Goal: Find specific page/section: Find specific page/section

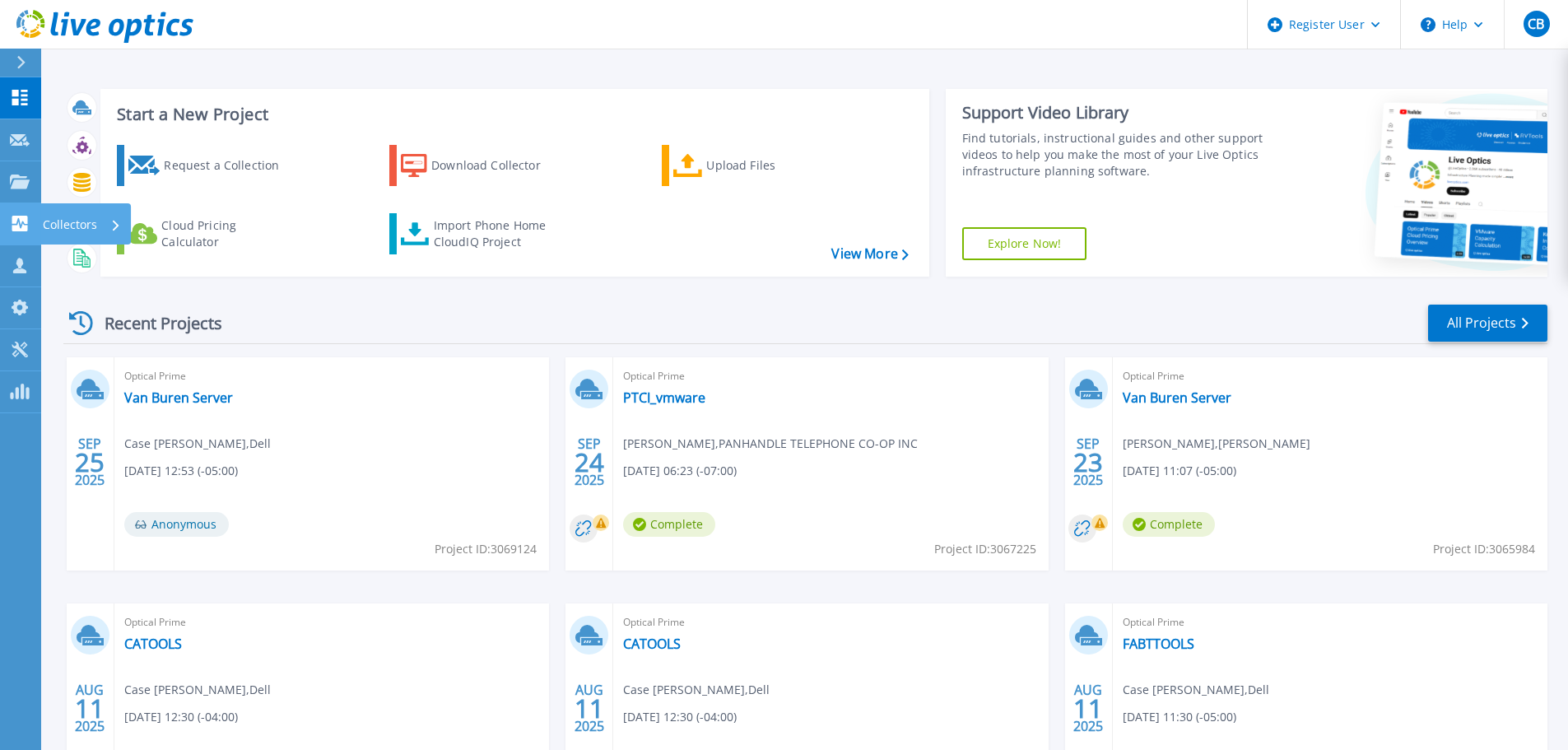
click at [30, 227] on div "Collectors" at bounding box center [53, 223] width 87 height 16
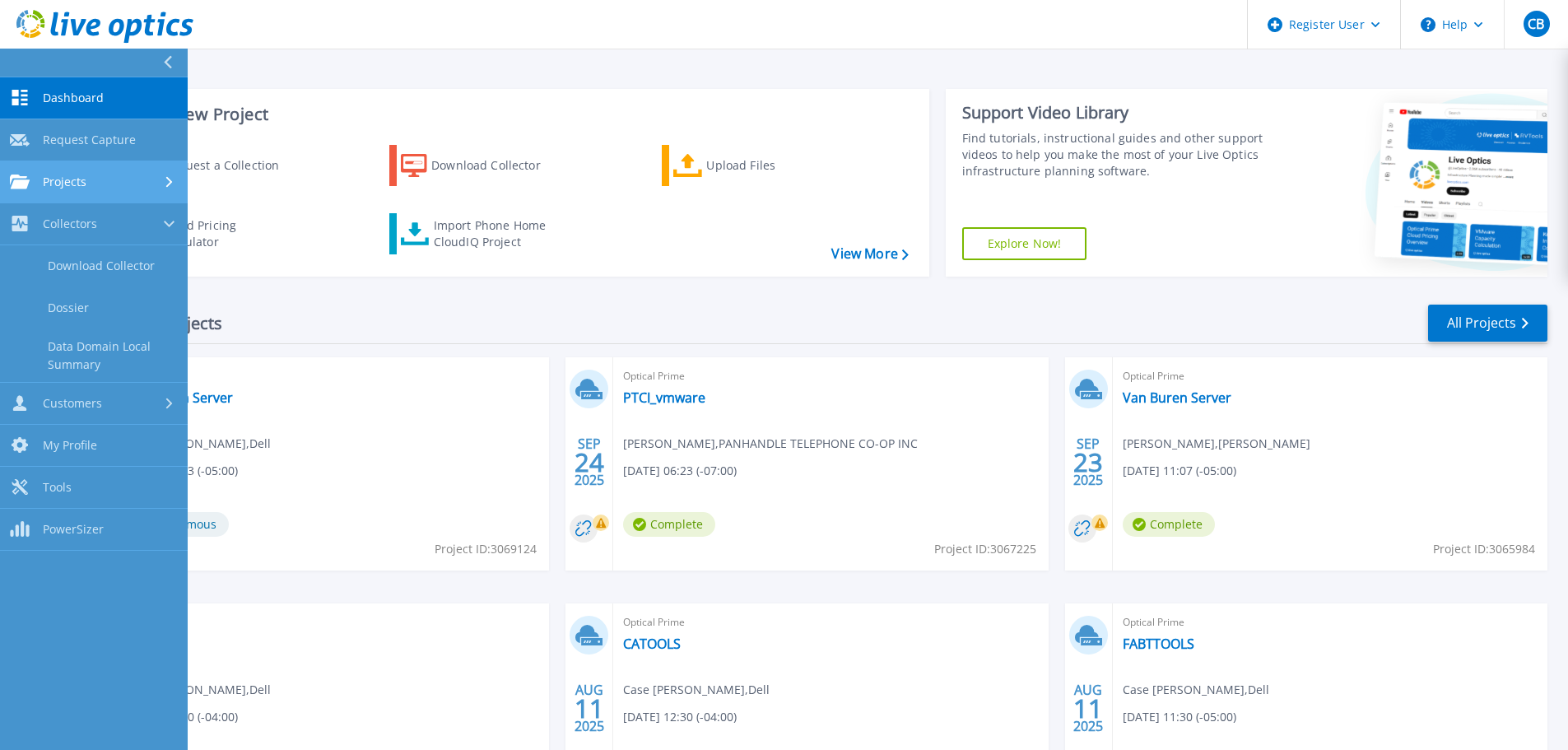
click at [144, 179] on div "Projects" at bounding box center [94, 182] width 168 height 15
click at [133, 230] on link "Search Projects" at bounding box center [94, 224] width 187 height 42
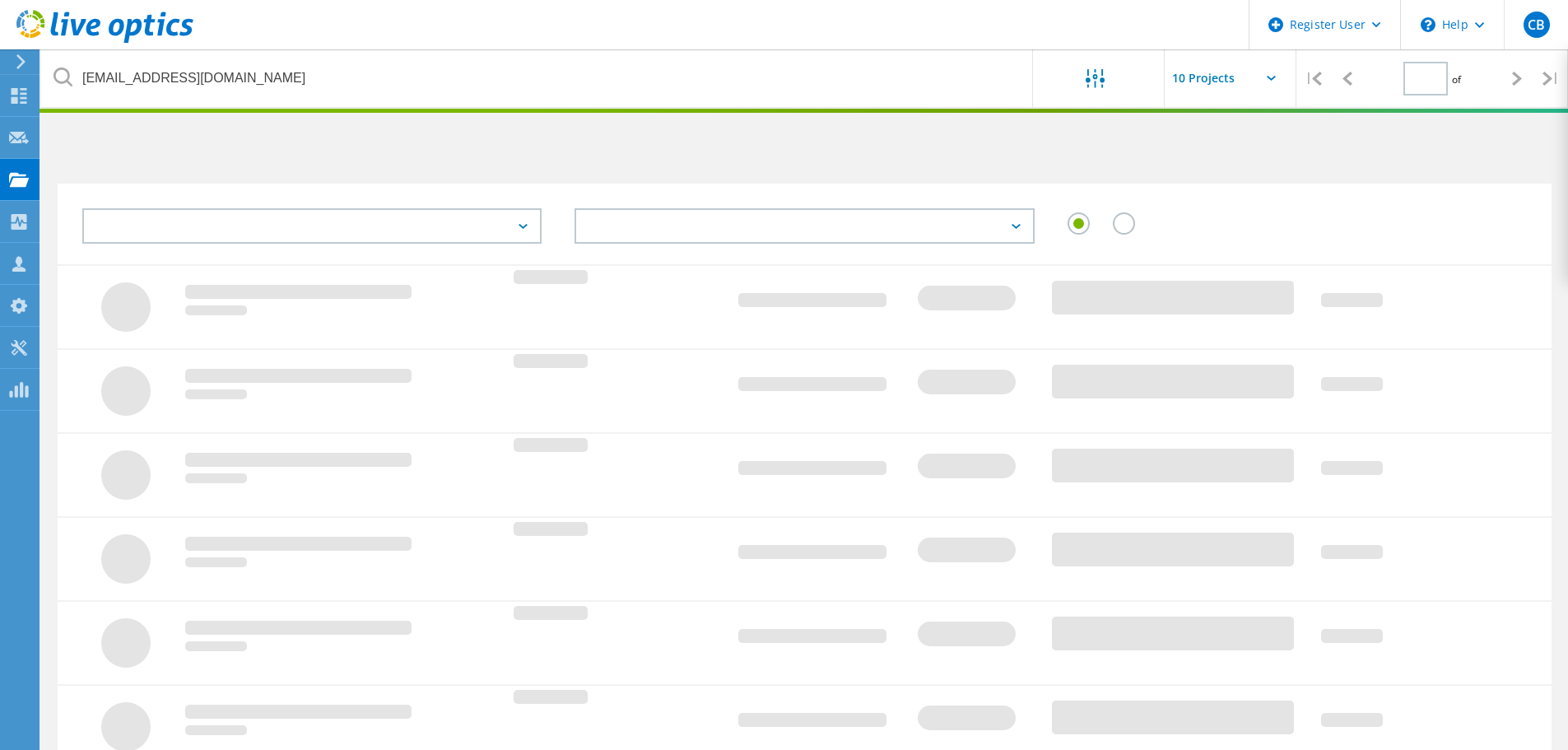
type input "1"
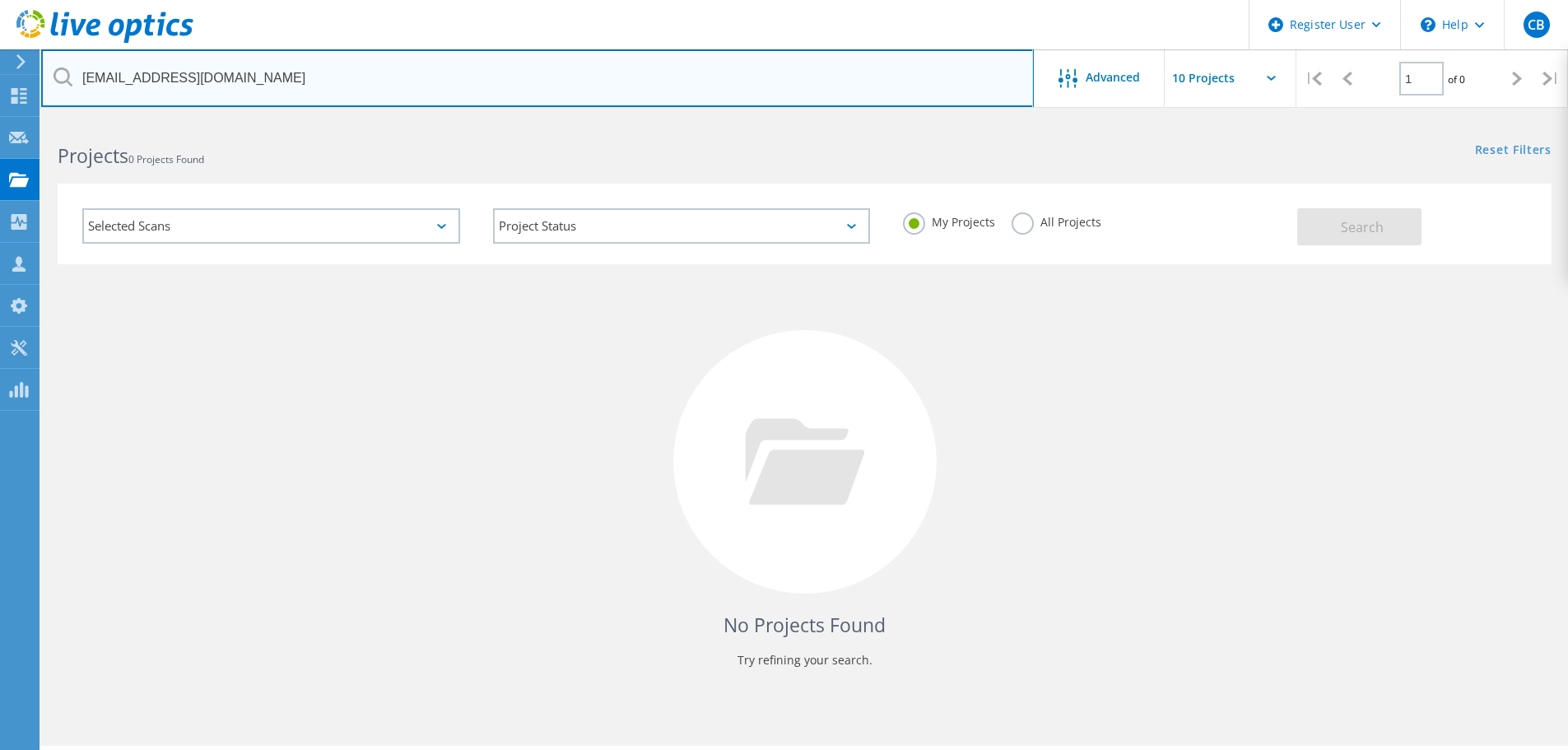
click at [283, 84] on input "criffle@nordam.com" at bounding box center [537, 78] width 993 height 57
click at [282, 83] on input "criffle@nordam.com" at bounding box center [537, 78] width 993 height 57
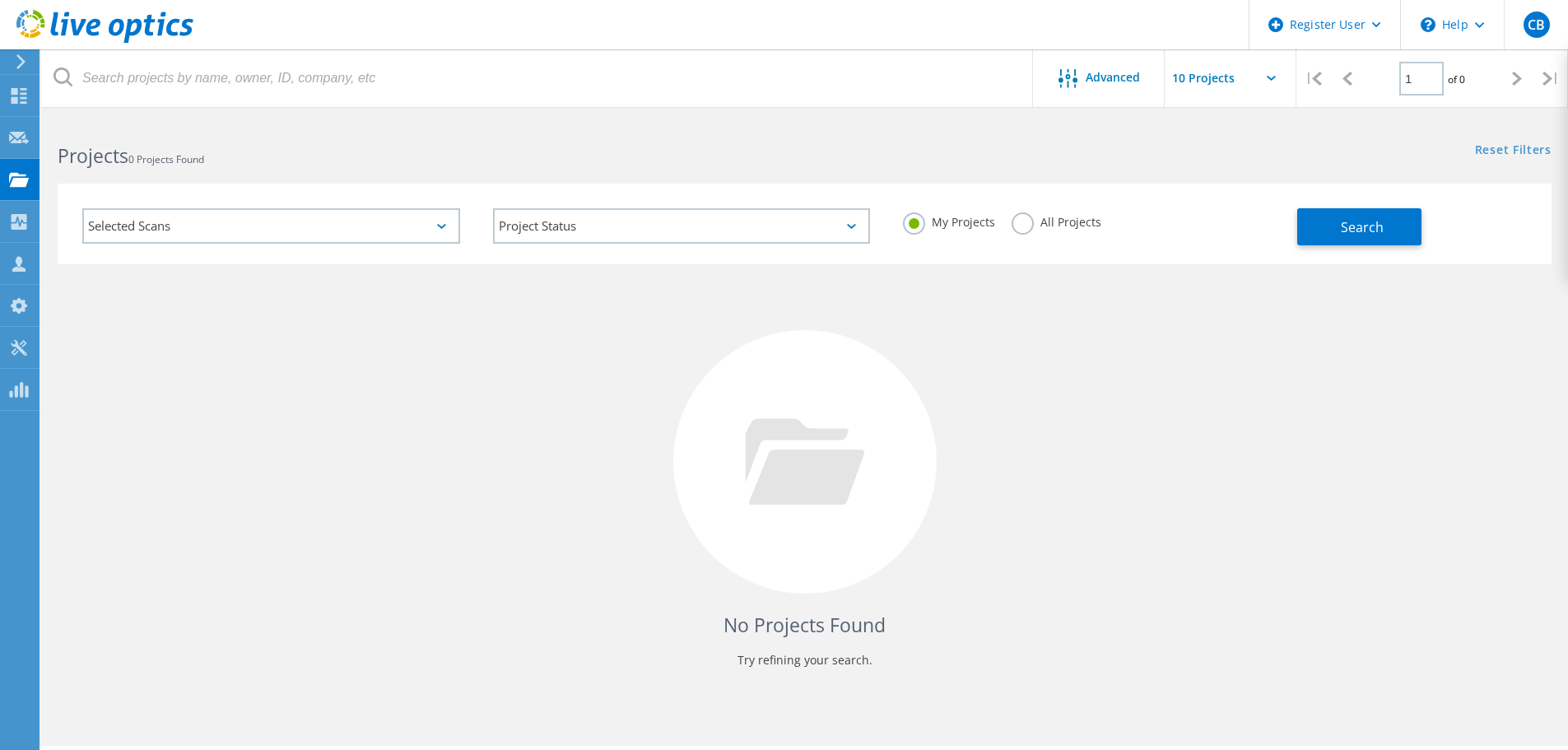
click at [1024, 213] on label "All Projects" at bounding box center [1056, 220] width 90 height 16
click at [0, 0] on input "All Projects" at bounding box center [0, 0] width 0 height 0
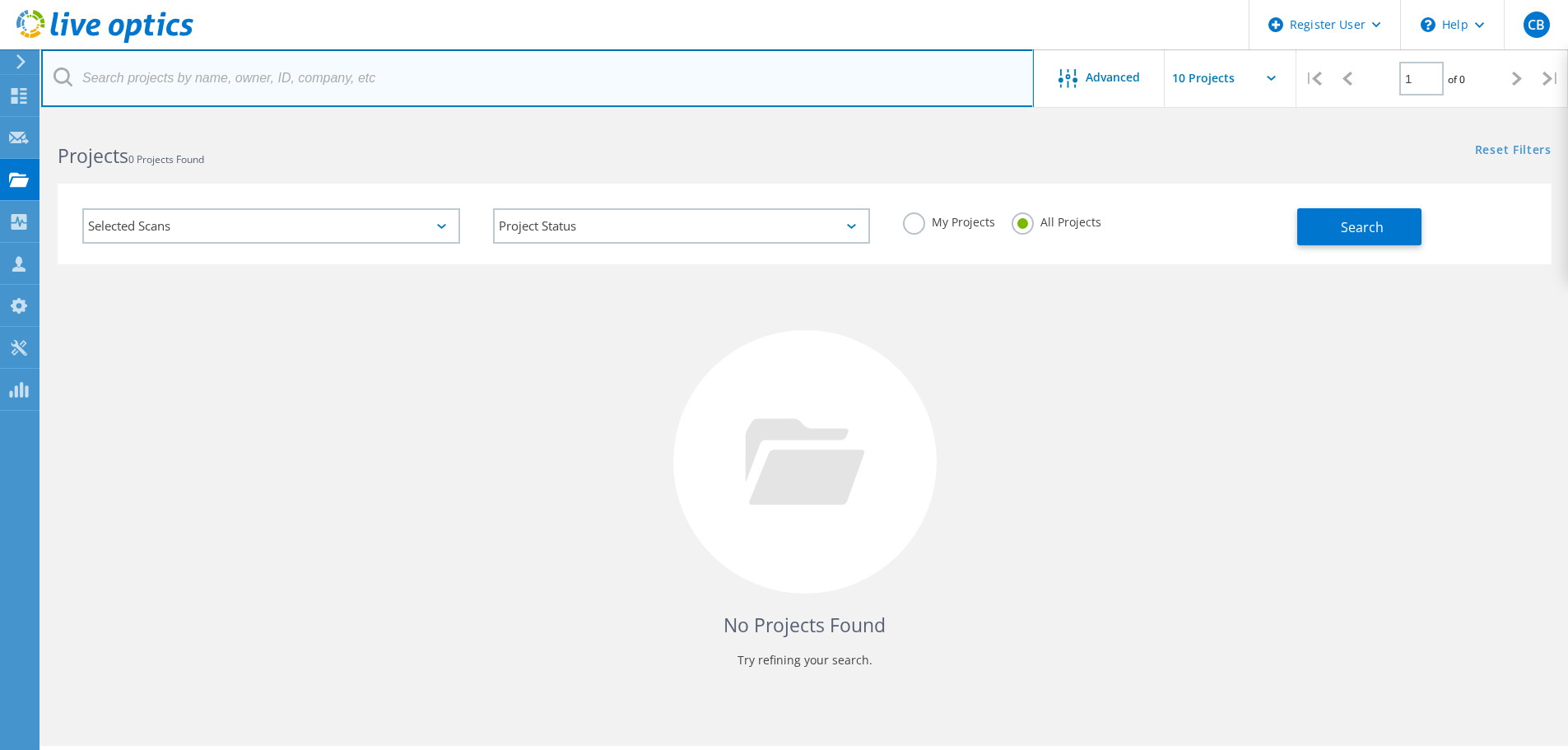
click at [769, 91] on input "text" at bounding box center [537, 78] width 993 height 57
type input "E"
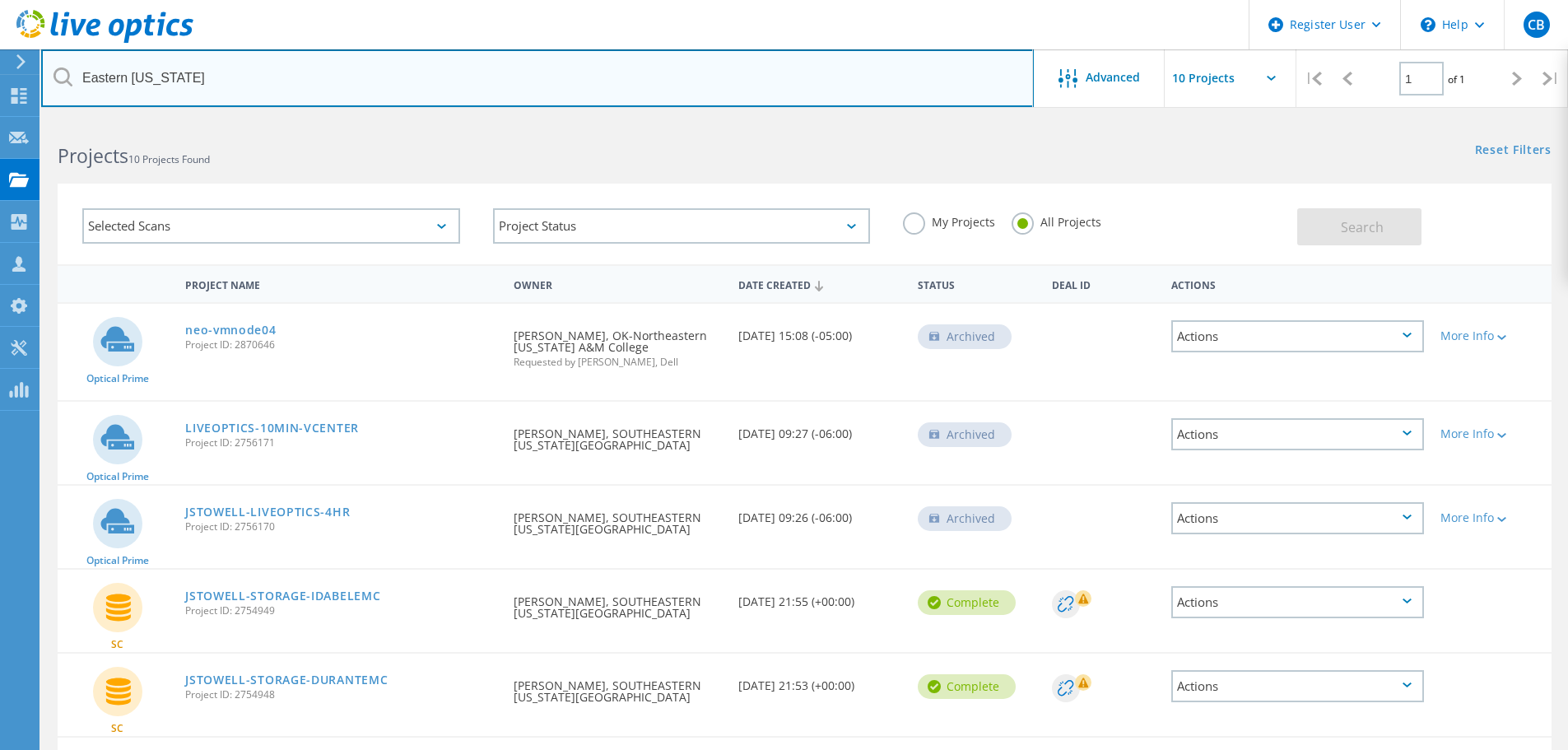
click at [563, 75] on input "Eastern Oklahoma" at bounding box center [537, 78] width 993 height 57
click at [564, 75] on input "Eastern Oklahoma" at bounding box center [537, 78] width 993 height 57
paste input "glarson@eosc.edu"
type input "glarson@eosc.edu"
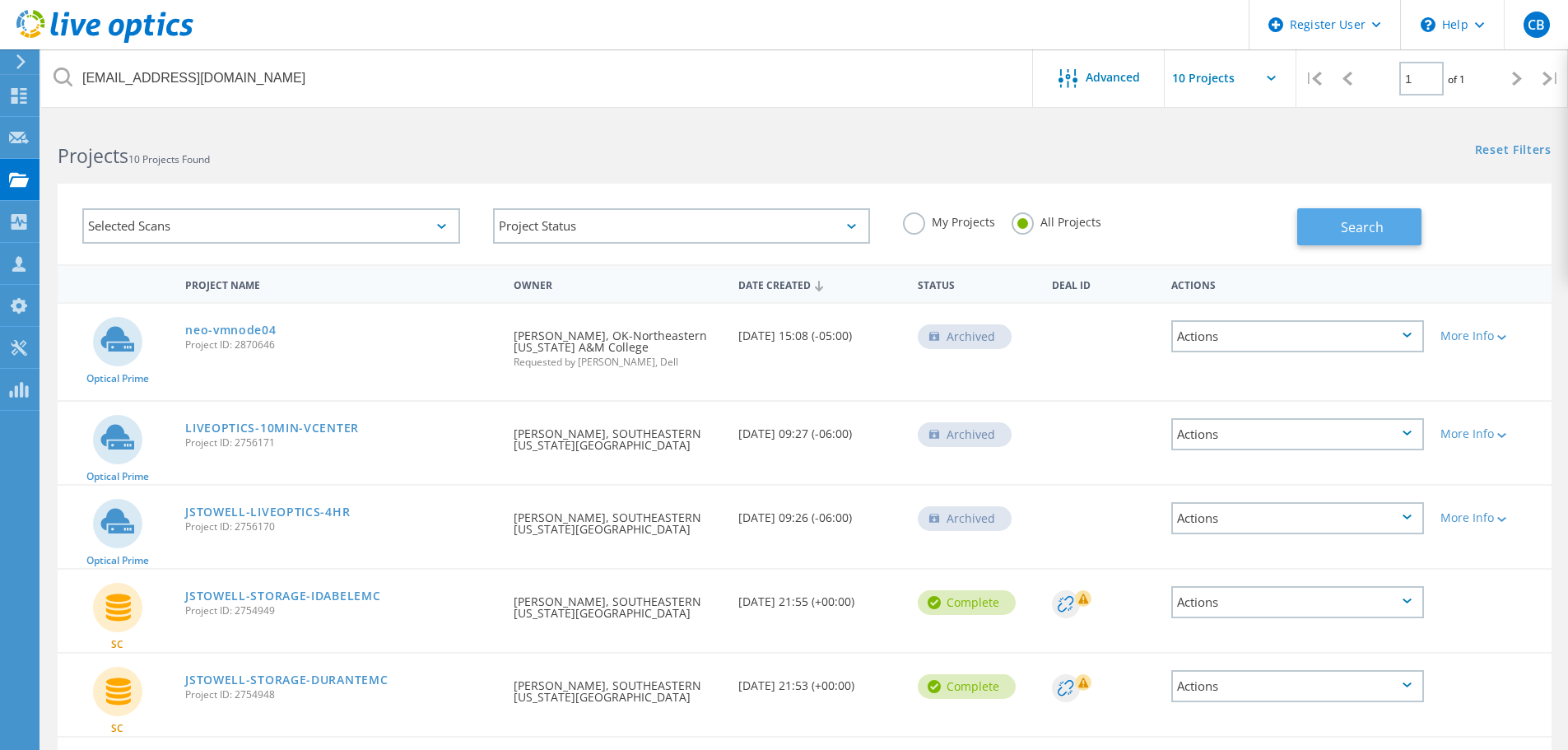
click at [1392, 228] on button "Search" at bounding box center [1359, 227] width 125 height 38
